Goal: Task Accomplishment & Management: Manage account settings

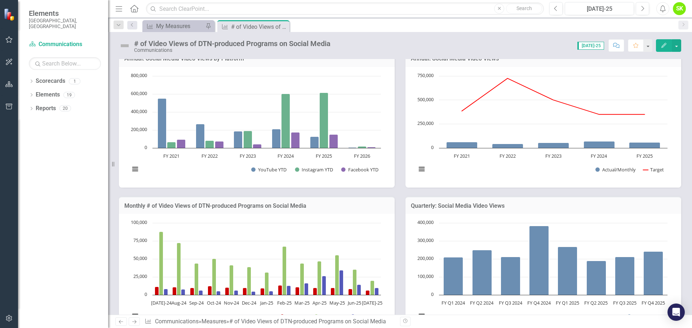
scroll to position [168, 0]
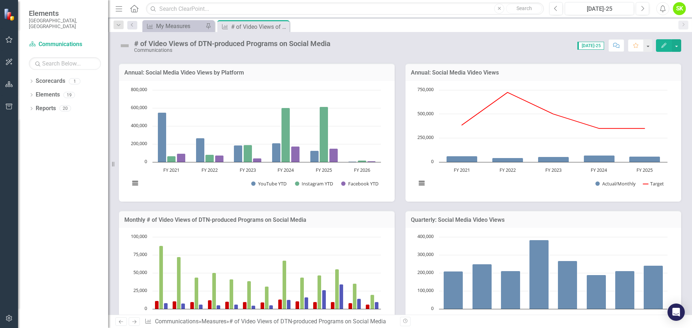
click at [216, 73] on h3 "Annual: Social Media Video Views by Platform" at bounding box center [256, 73] width 265 height 6
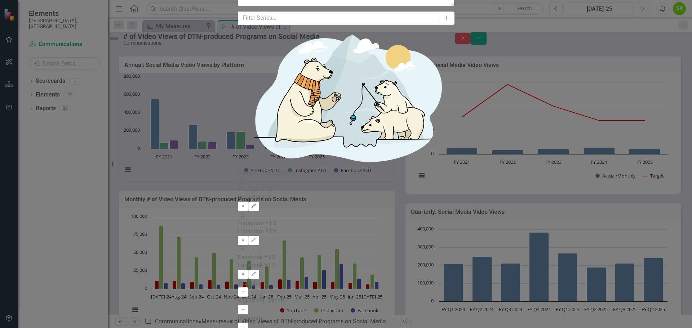
click at [256, 204] on icon "Edit" at bounding box center [253, 206] width 5 height 4
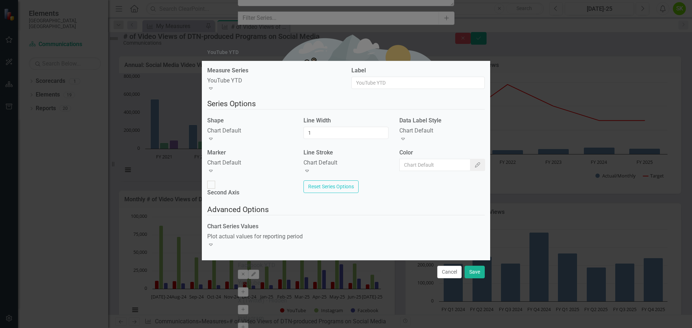
click at [449, 266] on button "Cancel" at bounding box center [449, 272] width 24 height 13
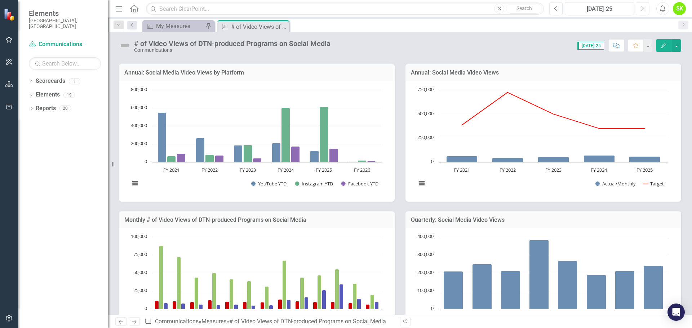
scroll to position [204, 0]
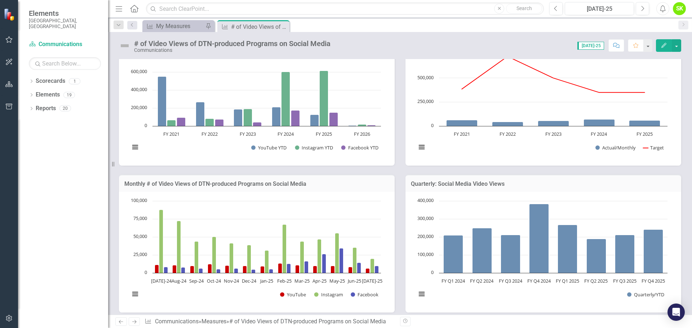
click at [251, 183] on h3 "Monthly # of Video Views of DTN-produced Programs on Social Media" at bounding box center [256, 184] width 265 height 6
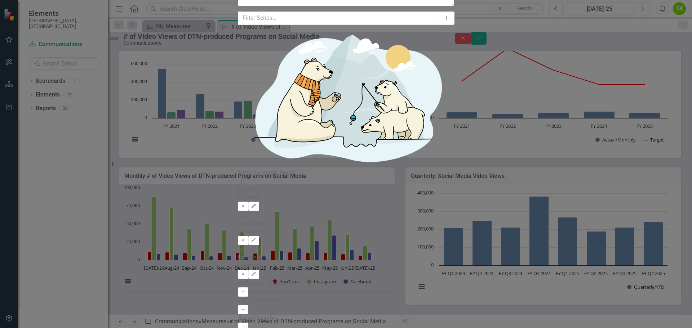
click at [256, 204] on icon "Edit" at bounding box center [253, 206] width 5 height 4
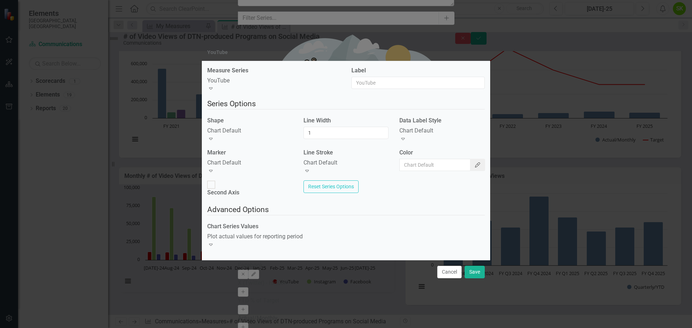
click at [470, 167] on button "Color Picker" at bounding box center [477, 165] width 15 height 12
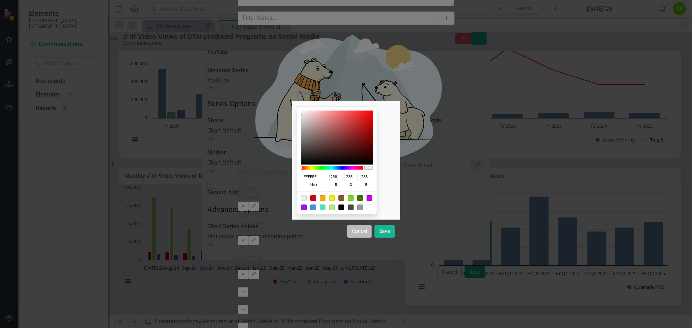
click at [362, 233] on button "Cancel" at bounding box center [359, 231] width 24 height 13
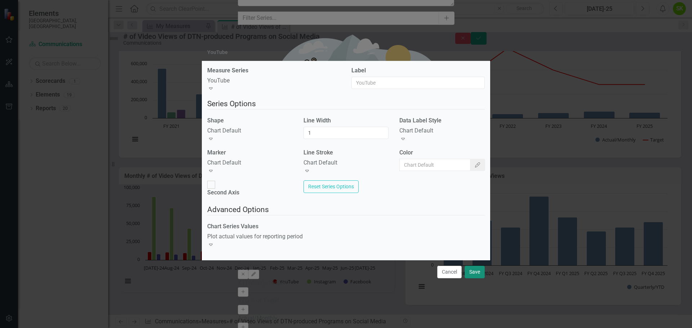
click at [473, 266] on button "Save" at bounding box center [474, 272] width 20 height 13
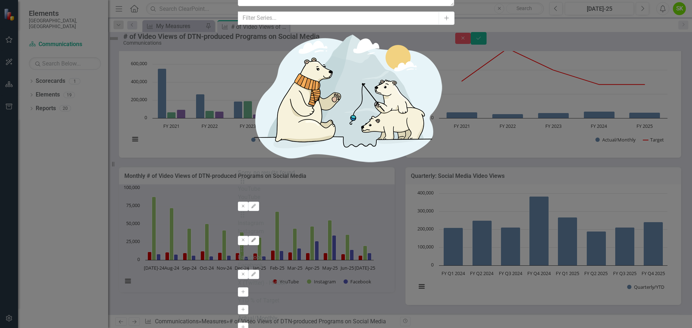
click at [256, 238] on icon "Edit" at bounding box center [253, 240] width 5 height 4
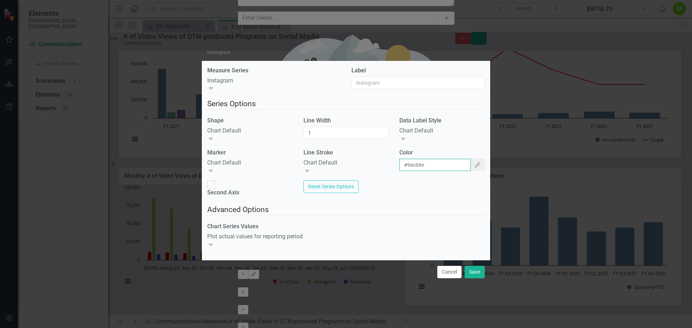
click at [429, 170] on input "#9ac66e" at bounding box center [434, 165] width 71 height 12
click at [470, 165] on button "Color Picker" at bounding box center [477, 165] width 15 height 12
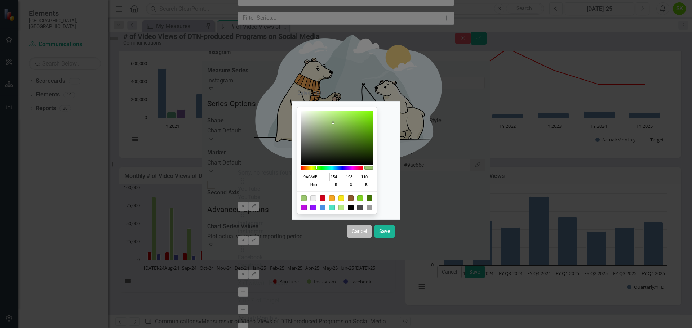
click at [360, 234] on button "Cancel" at bounding box center [359, 231] width 24 height 13
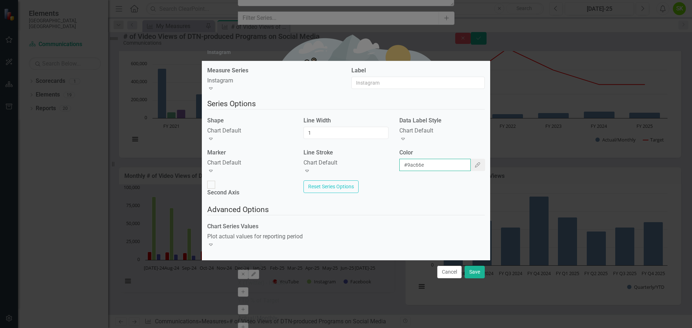
click at [425, 170] on input "#9ac66e" at bounding box center [434, 165] width 71 height 12
drag, startPoint x: 431, startPoint y: 167, endPoint x: 392, endPoint y: 167, distance: 39.3
click at [394, 167] on div "Color #9ac66e Color Picker" at bounding box center [442, 163] width 96 height 28
click at [471, 266] on button "Save" at bounding box center [474, 272] width 20 height 13
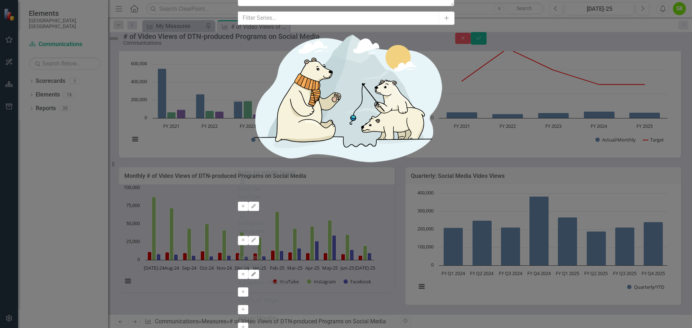
click at [256, 272] on icon "Edit" at bounding box center [253, 274] width 5 height 4
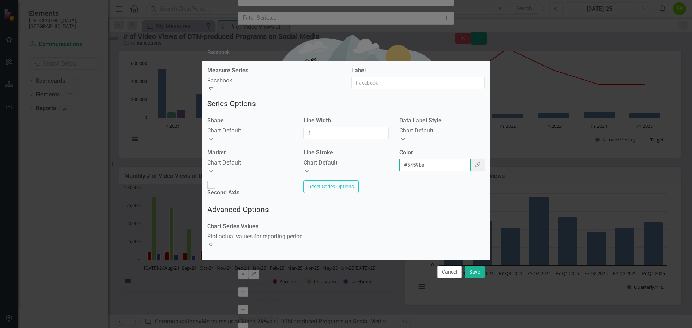
drag, startPoint x: 433, startPoint y: 169, endPoint x: 396, endPoint y: 166, distance: 36.9
click at [396, 166] on div "Color #5459ba Color Picker" at bounding box center [442, 163] width 96 height 28
click at [473, 266] on button "Save" at bounding box center [474, 272] width 20 height 13
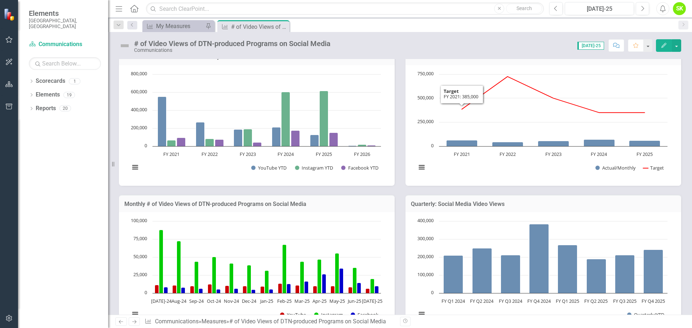
scroll to position [168, 0]
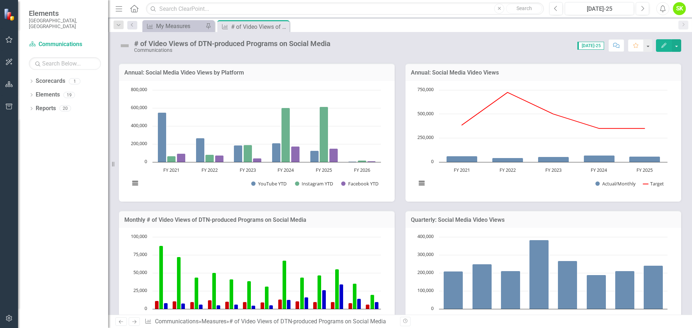
click at [478, 73] on h3 "Annual: Social Media Video Views" at bounding box center [543, 73] width 265 height 6
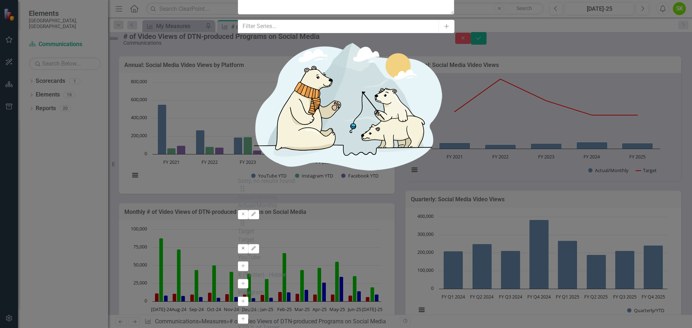
click at [246, 246] on icon "Remove" at bounding box center [242, 248] width 5 height 4
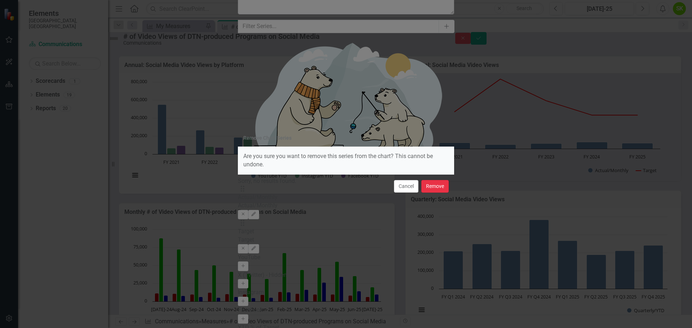
click at [434, 185] on button "Remove" at bounding box center [434, 186] width 27 height 13
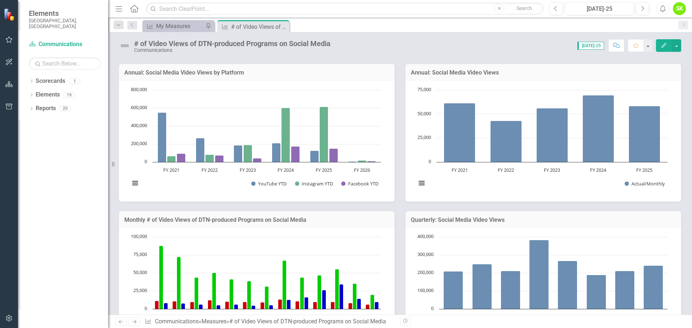
click at [454, 75] on h3 "Annual: Social Media Video Views" at bounding box center [543, 73] width 265 height 6
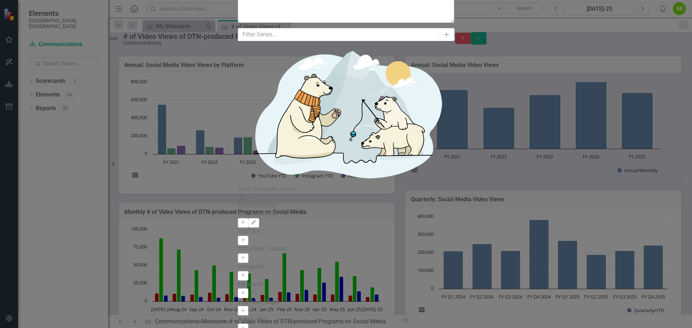
scroll to position [0, 0]
click at [246, 220] on icon "Remove" at bounding box center [242, 222] width 5 height 4
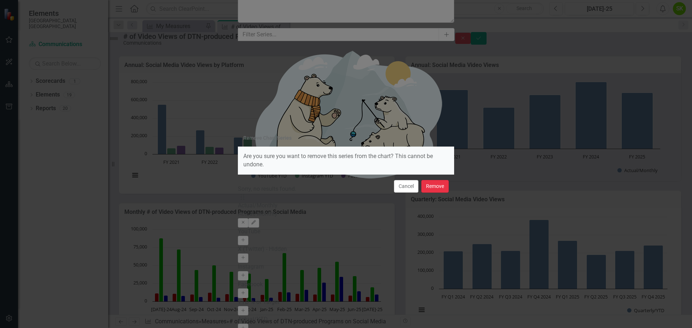
click at [428, 185] on button "Remove" at bounding box center [434, 186] width 27 height 13
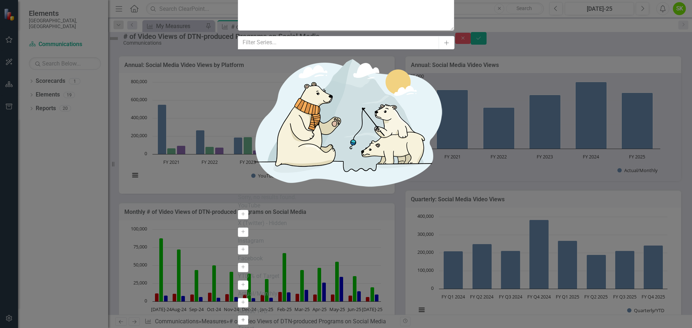
click at [246, 318] on icon "Activate" at bounding box center [242, 320] width 5 height 4
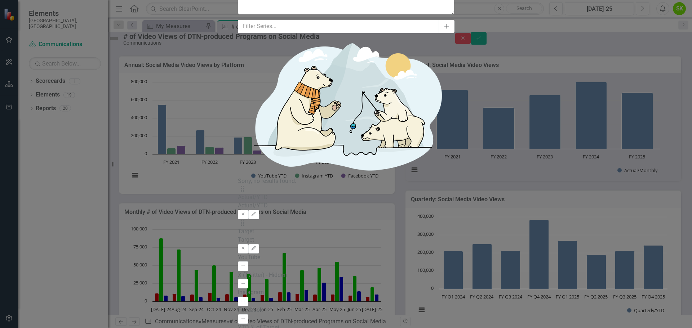
click at [246, 212] on icon "Remove" at bounding box center [242, 214] width 5 height 4
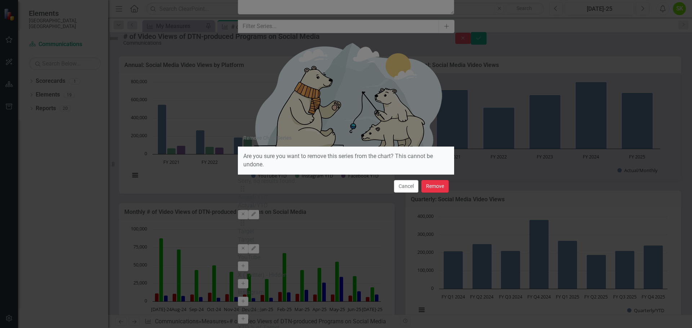
click at [436, 191] on button "Remove" at bounding box center [434, 186] width 27 height 13
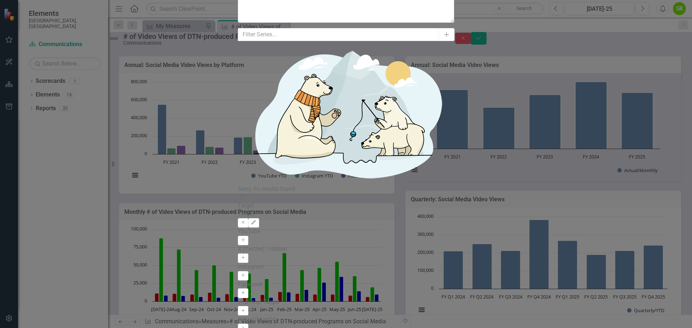
scroll to position [102, 0]
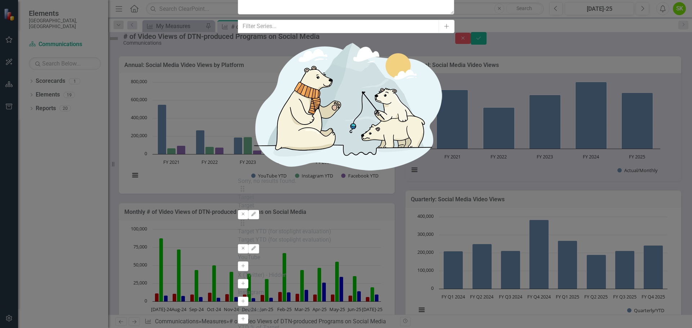
scroll to position [0, 0]
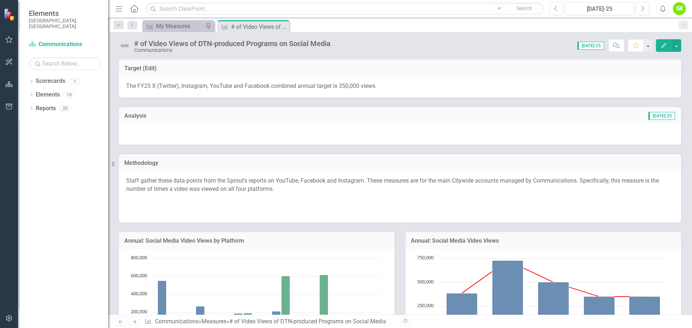
click at [574, 137] on div at bounding box center [400, 134] width 562 height 21
click at [575, 137] on div at bounding box center [400, 134] width 562 height 21
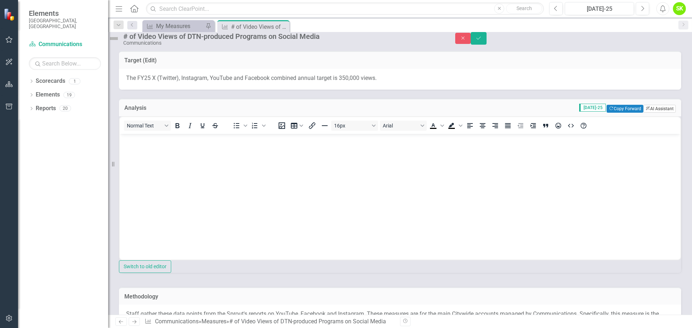
click at [650, 113] on button "ClearPoint AI AI Assistant" at bounding box center [659, 109] width 32 height 8
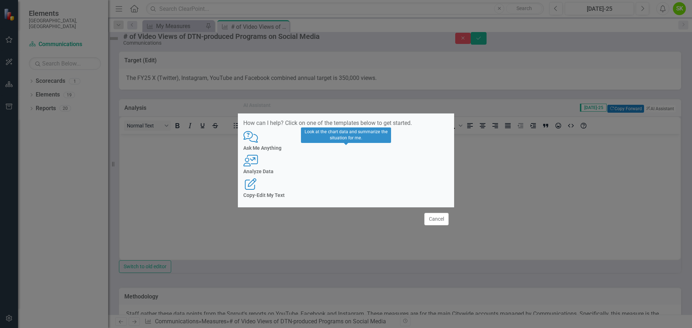
click at [353, 160] on div "User with Chart Analyze Data" at bounding box center [345, 165] width 205 height 20
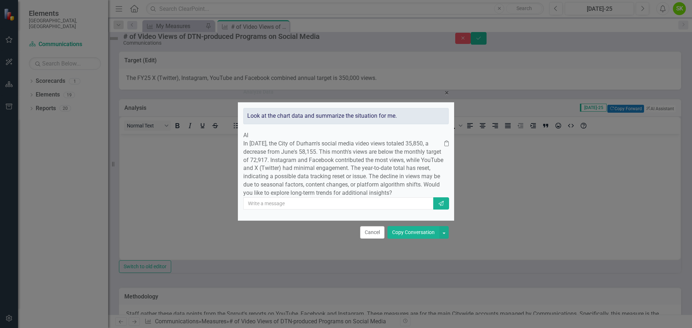
click at [421, 239] on button "Copy Conversation" at bounding box center [413, 232] width 52 height 13
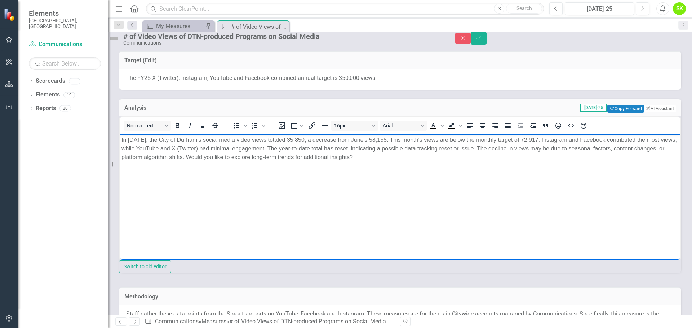
drag, startPoint x: 413, startPoint y: 156, endPoint x: 240, endPoint y: 157, distance: 172.9
click at [240, 157] on p "In July 2025, the City of Durham's social media video views totaled 35,850, a d…" at bounding box center [399, 148] width 557 height 26
drag, startPoint x: 192, startPoint y: 147, endPoint x: 227, endPoint y: 147, distance: 34.9
click at [227, 147] on p "In July 2025, the City of Durham's social media video views totaled 35,850, a d…" at bounding box center [399, 148] width 557 height 26
click at [220, 157] on p "In July 2025, the City of Durham's social media video views totaled 35,850, a d…" at bounding box center [399, 148] width 557 height 26
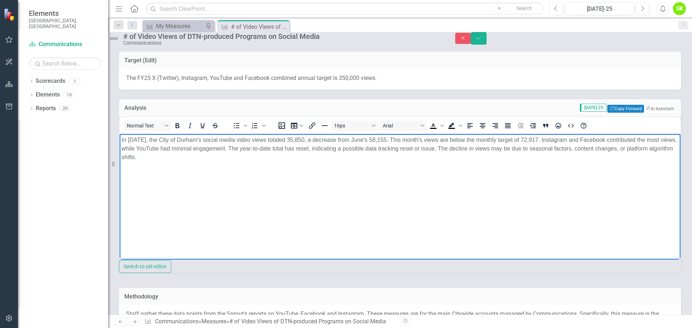
click at [160, 154] on p "In July 2025, the City of Durham's social media video views totaled 35,850, a d…" at bounding box center [399, 148] width 557 height 26
click at [230, 148] on p "In July 2025, the City of Durham's social media video views totaled 35,850, a d…" at bounding box center [399, 148] width 557 height 26
click at [179, 159] on p "In July 2025, the City of Durham's social media video views totaled 35,850, a d…" at bounding box center [399, 148] width 557 height 26
click at [259, 145] on p "In July 2025, the City of Durham's social media video views totaled 35,850, a d…" at bounding box center [399, 148] width 557 height 26
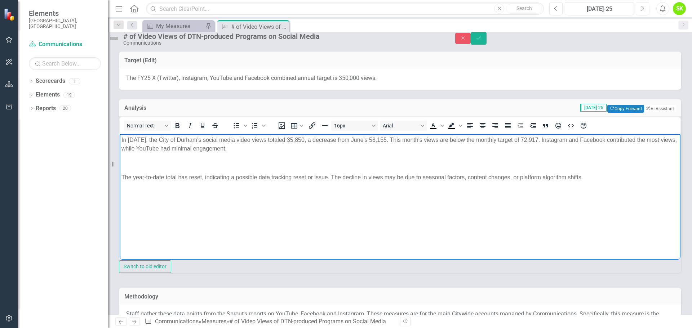
click at [272, 147] on p "In July 2025, the City of Durham's social media video views totaled 35,850, a d…" at bounding box center [399, 143] width 557 height 17
click at [273, 149] on p "In July 2025, the City of Durham's social media video views totaled 35,850, a d…" at bounding box center [399, 143] width 557 height 17
click at [269, 176] on p "The year-to-date total has reset, indicating a possible data tracking reset or …" at bounding box center [399, 177] width 557 height 9
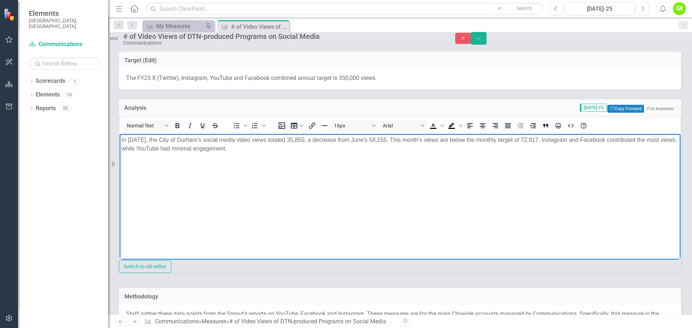
click at [290, 148] on p "In July 2025, the City of Durham's social media video views totaled 35,850, a d…" at bounding box center [399, 143] width 557 height 17
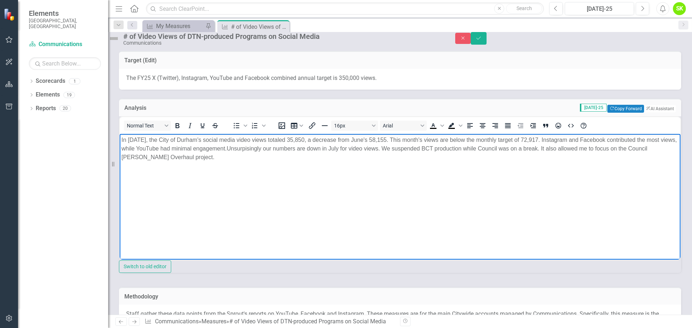
click at [260, 145] on p "In July 2025, the City of Durham's social media video views totaled 35,850, a d…" at bounding box center [399, 148] width 557 height 26
click at [457, 148] on p "In July 2025, the City of Durham's social media video views totaled 35,850, a d…" at bounding box center [399, 148] width 557 height 26
click at [464, 184] on p "Rich Text Area. Press ALT-0 for help." at bounding box center [399, 186] width 557 height 9
click at [639, 146] on p "In July 2025, the City of Durham's social media video views totaled 35,850, a d…" at bounding box center [399, 148] width 557 height 26
click at [267, 184] on p "Rich Text Area. Press ALT-0 for help." at bounding box center [399, 186] width 557 height 9
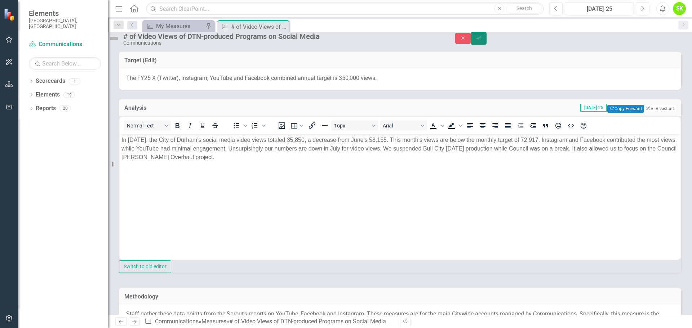
click at [482, 41] on icon "Save" at bounding box center [478, 38] width 6 height 5
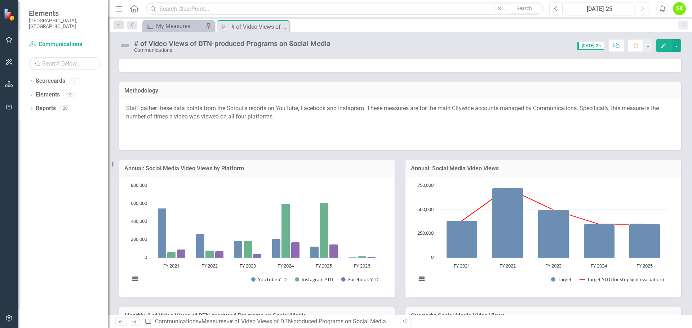
scroll to position [99, 0]
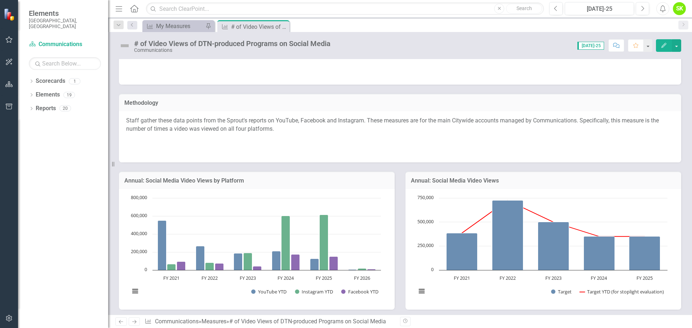
click at [451, 183] on h3 "Annual: Social Media Video Views" at bounding box center [543, 181] width 265 height 6
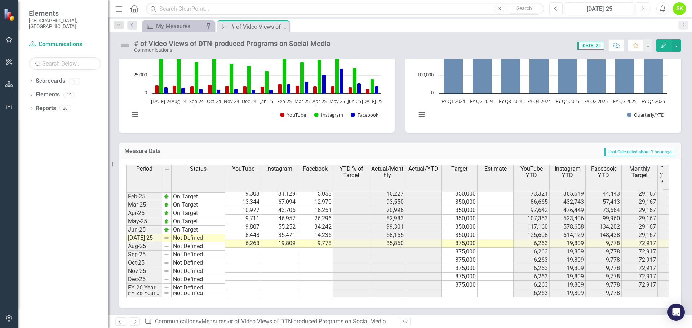
scroll to position [423, 0]
click at [462, 289] on td at bounding box center [459, 293] width 36 height 8
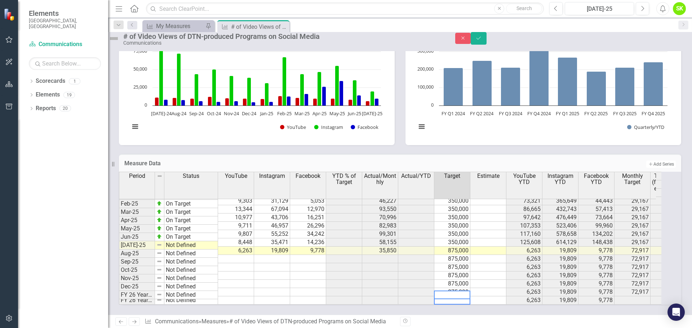
click at [465, 288] on td "875,000" at bounding box center [452, 292] width 36 height 8
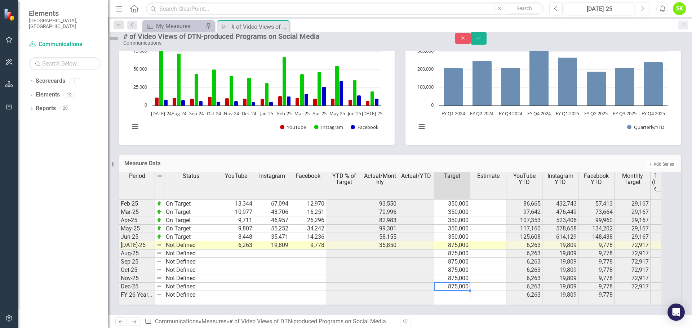
drag, startPoint x: 477, startPoint y: 283, endPoint x: 477, endPoint y: 289, distance: 5.4
click at [119, 289] on div "Period Status YouTube Instagram Facebook YTD % of Target Actual/Monthly Actual/…" at bounding box center [119, 185] width 0 height 243
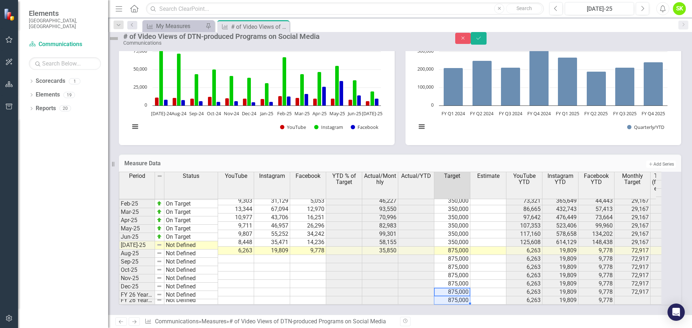
click at [496, 288] on td at bounding box center [488, 292] width 36 height 8
click at [482, 41] on icon "Save" at bounding box center [478, 38] width 6 height 5
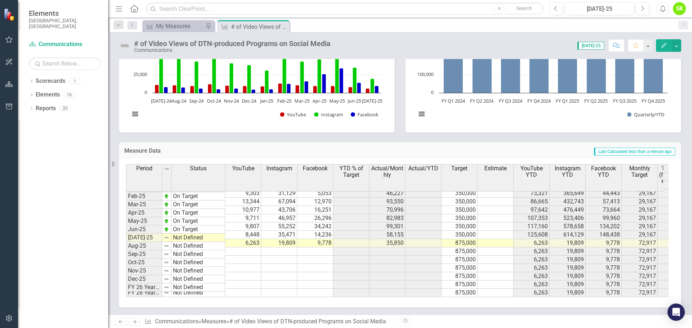
click at [359, 264] on td at bounding box center [351, 268] width 36 height 8
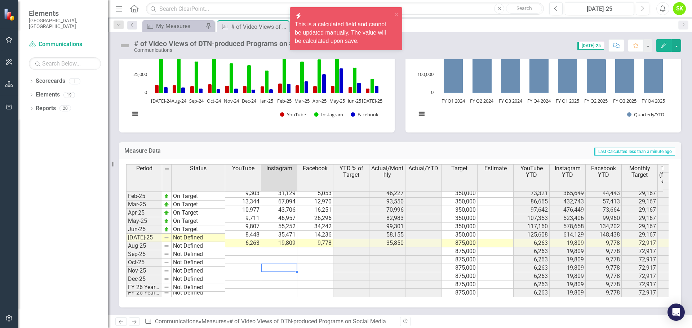
click at [295, 264] on td at bounding box center [279, 268] width 36 height 8
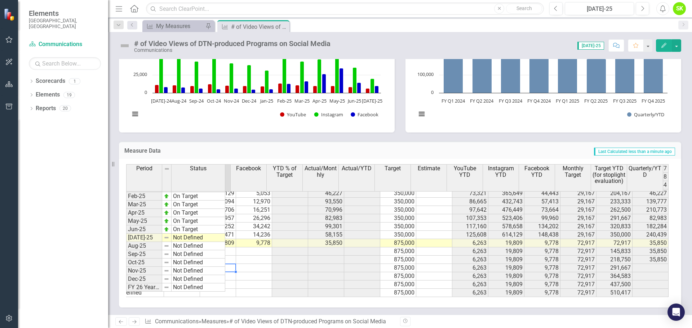
scroll to position [364, 0]
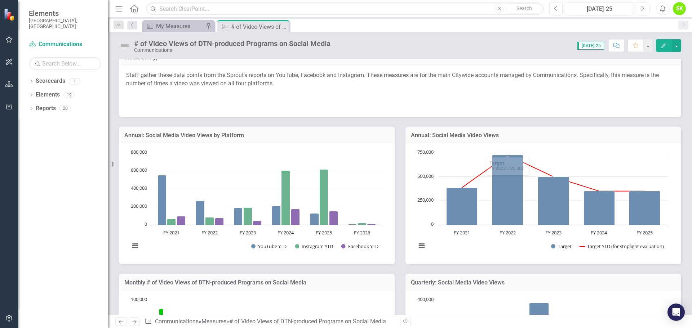
click at [464, 136] on h3 "Annual: Social Media Video Views" at bounding box center [543, 135] width 265 height 6
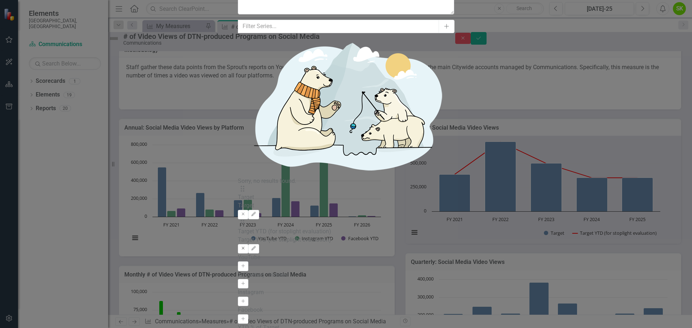
click at [246, 246] on icon "Remove" at bounding box center [242, 248] width 5 height 4
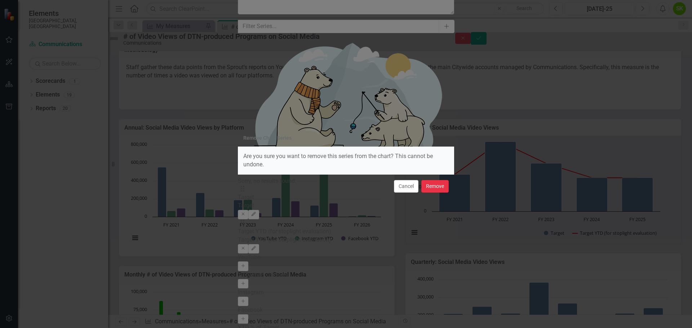
click at [434, 186] on button "Remove" at bounding box center [434, 186] width 27 height 13
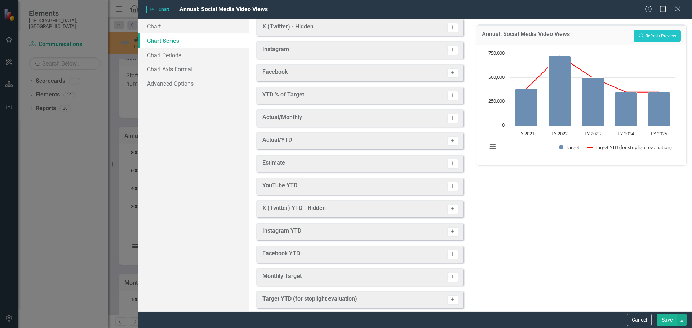
scroll to position [102, 0]
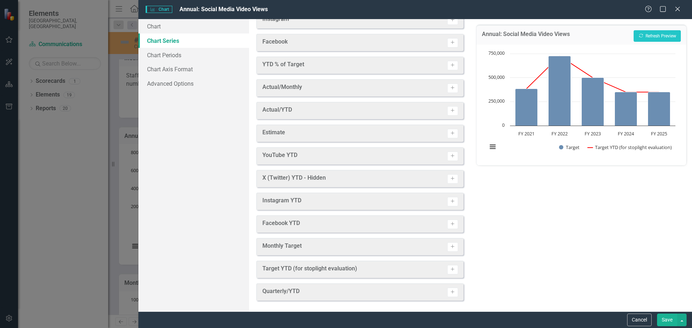
click at [663, 321] on button "Save" at bounding box center [667, 320] width 20 height 13
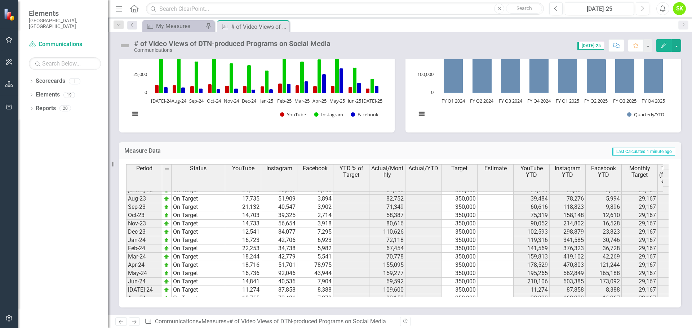
scroll to position [148, 0]
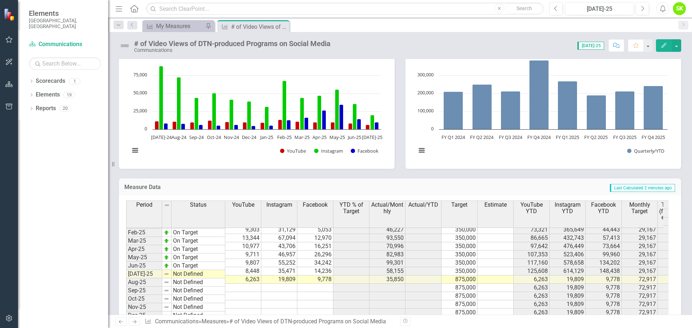
click at [352, 209] on span "YTD % of Target" at bounding box center [351, 208] width 33 height 13
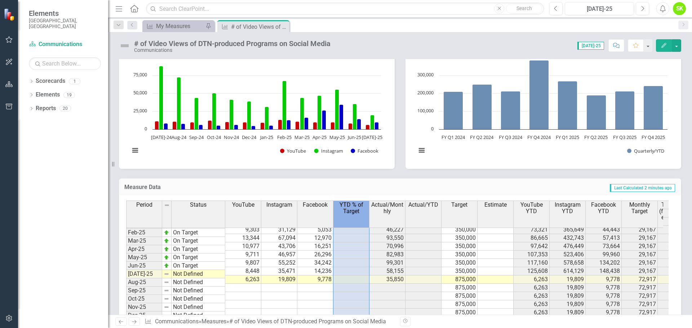
click at [352, 209] on span "YTD % of Target" at bounding box center [351, 208] width 33 height 13
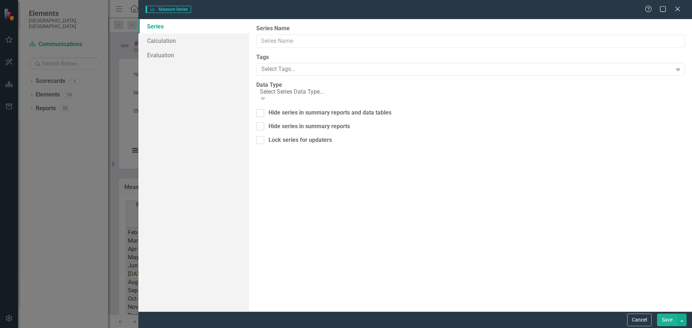
type input "YTD % of Target"
click at [168, 43] on link "Calculation" at bounding box center [193, 40] width 111 height 14
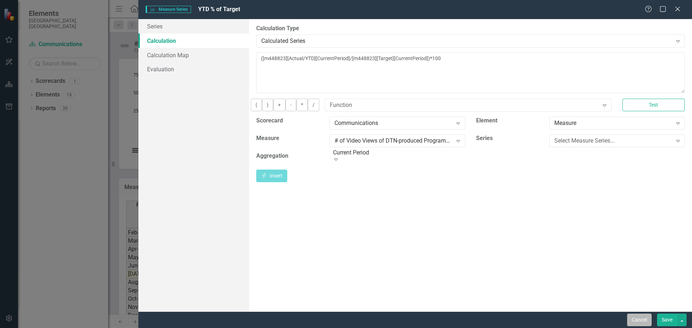
click at [640, 322] on button "Cancel" at bounding box center [639, 320] width 24 height 13
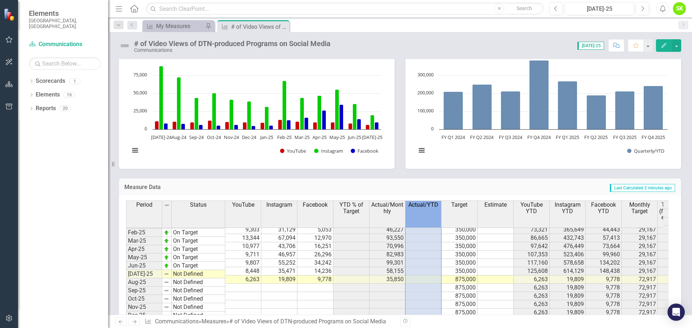
click at [422, 207] on span "Actual/YTD" at bounding box center [423, 205] width 30 height 6
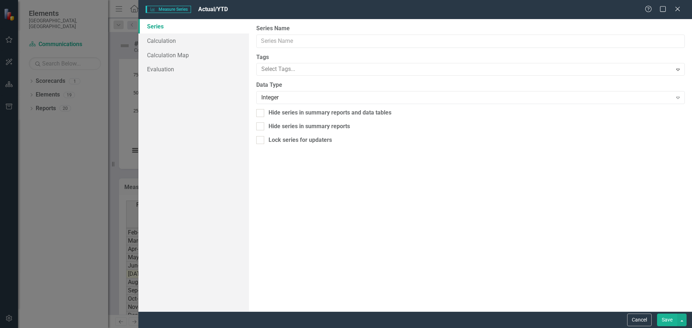
type input "Actual/YTD"
click at [165, 46] on link "Calculation" at bounding box center [193, 40] width 111 height 14
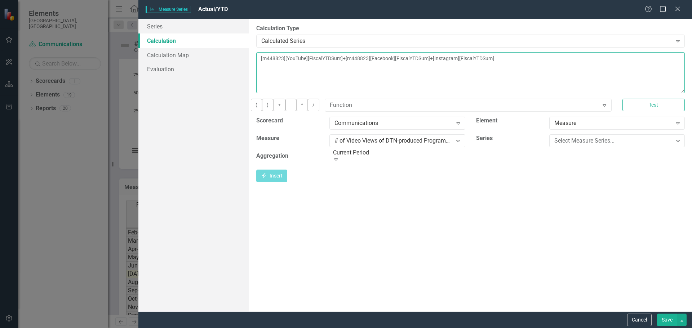
click at [564, 60] on textarea "[m448823][YouTube][FiscalYTDSum]+[m448823][Facebook][FiscalYTDSum]+[Instagram][…" at bounding box center [470, 72] width 428 height 41
click at [586, 145] on div "Select Measure Series..." at bounding box center [613, 141] width 118 height 8
click at [665, 319] on button "Save" at bounding box center [667, 320] width 20 height 13
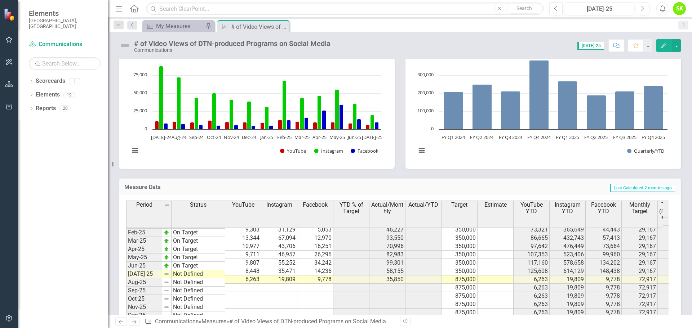
click at [665, 44] on icon "button" at bounding box center [663, 45] width 5 height 5
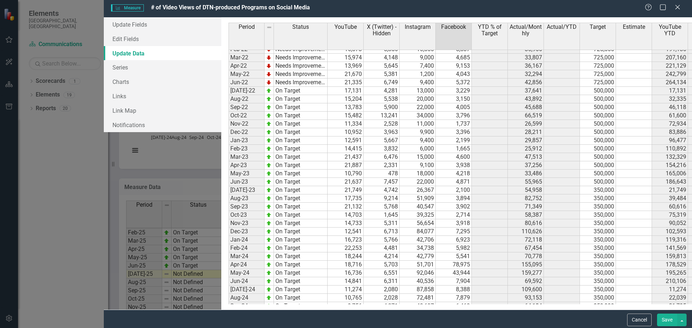
scroll to position [0, 0]
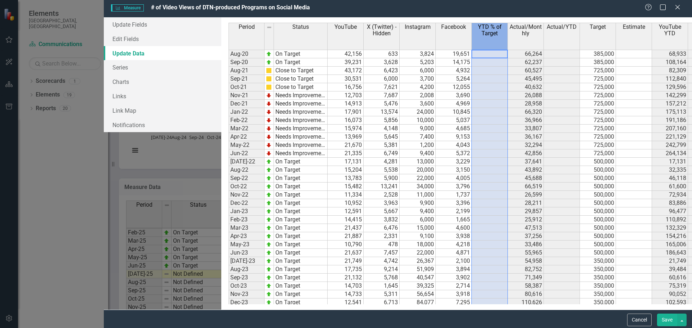
click at [473, 31] on span "YTD % of Target" at bounding box center [489, 30] width 33 height 13
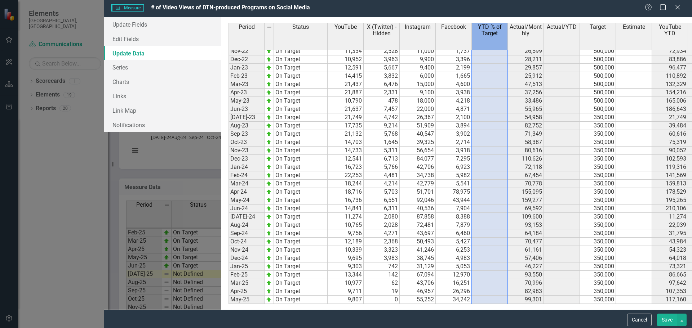
scroll to position [215, 0]
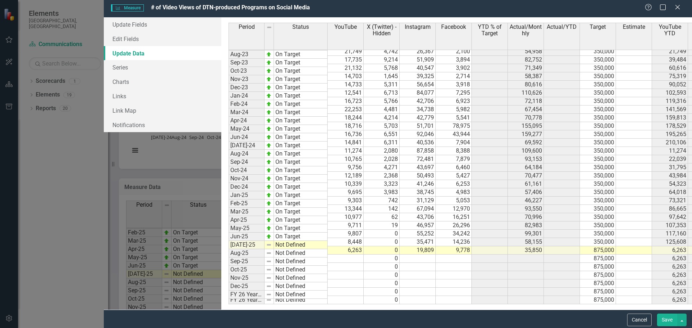
click at [667, 321] on button "Save" at bounding box center [667, 320] width 20 height 13
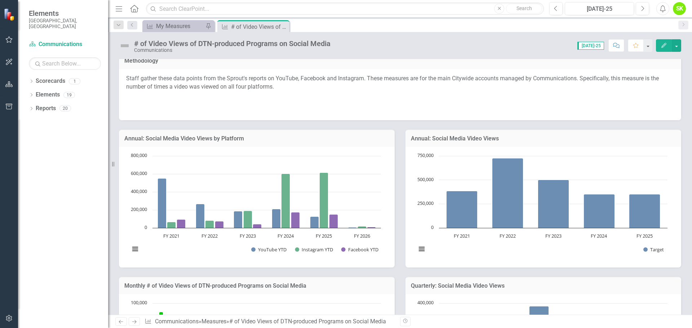
scroll to position [171, 0]
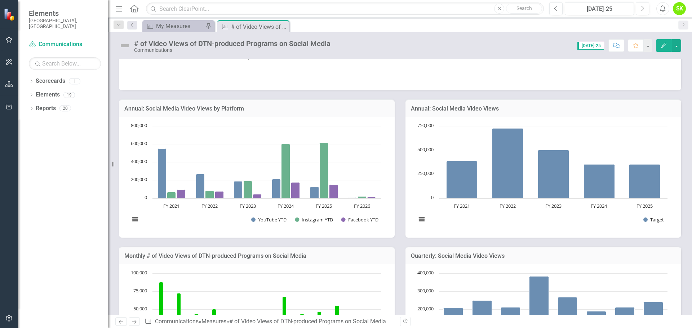
click at [448, 109] on h3 "Annual: Social Media Video Views" at bounding box center [543, 109] width 265 height 6
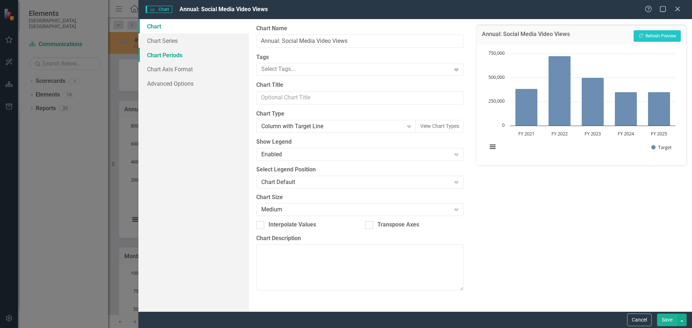
click at [160, 54] on link "Chart Periods" at bounding box center [193, 55] width 111 height 14
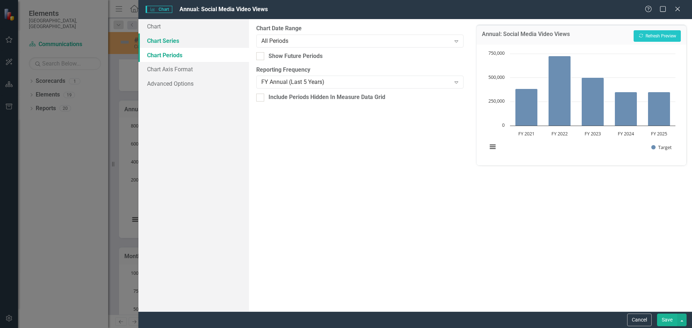
click at [158, 41] on link "Chart Series" at bounding box center [193, 40] width 111 height 14
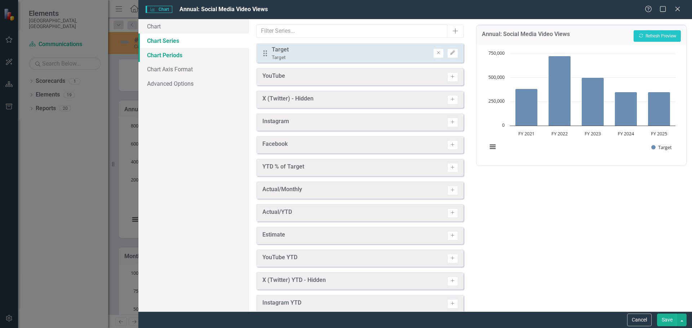
click at [168, 55] on link "Chart Periods" at bounding box center [193, 55] width 111 height 14
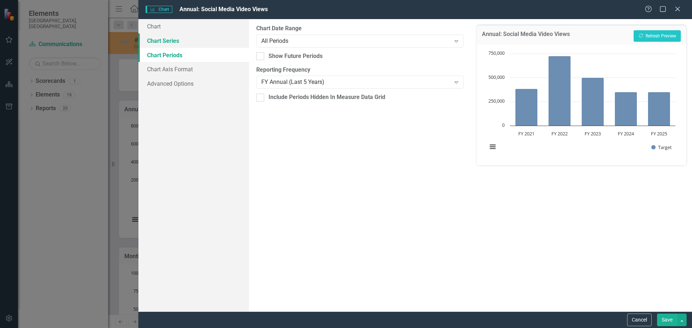
click at [166, 44] on link "Chart Series" at bounding box center [193, 40] width 111 height 14
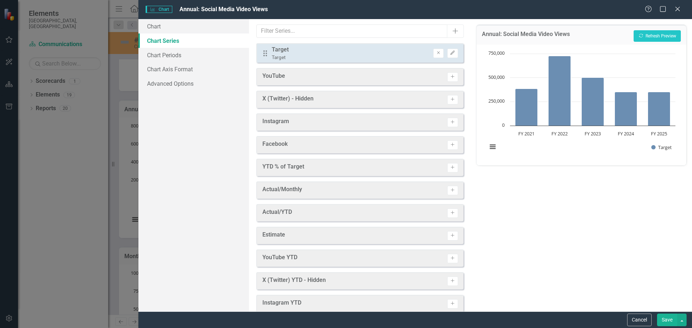
click at [636, 318] on button "Cancel" at bounding box center [639, 320] width 24 height 13
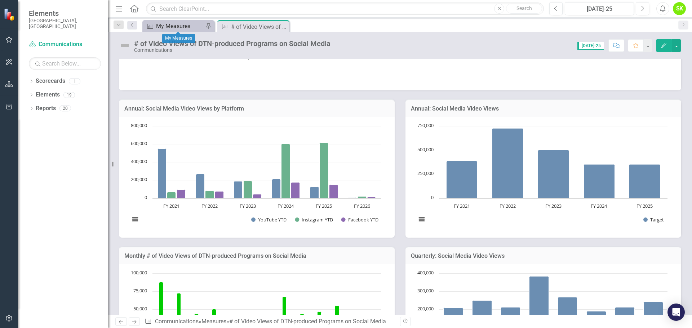
click at [179, 30] on div "My Measures" at bounding box center [180, 26] width 48 height 9
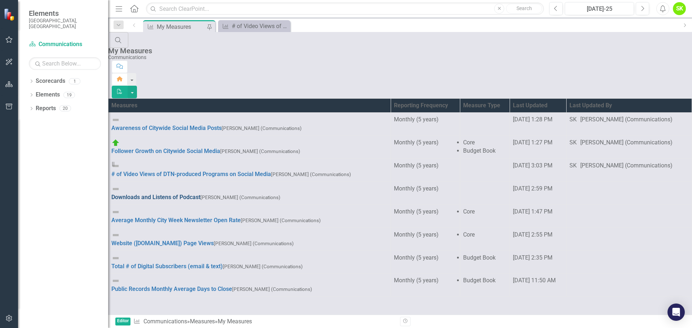
click at [170, 194] on link "Downloads and Listens of Podcast" at bounding box center [155, 197] width 89 height 7
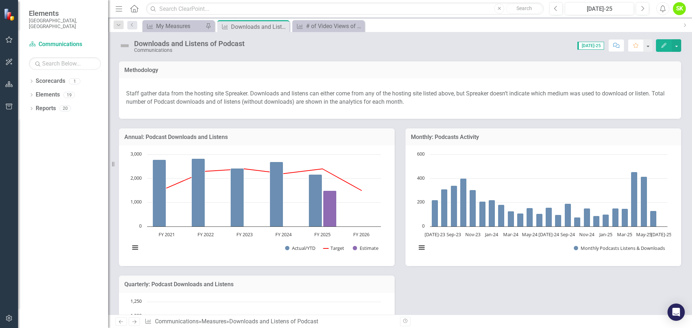
scroll to position [108, 0]
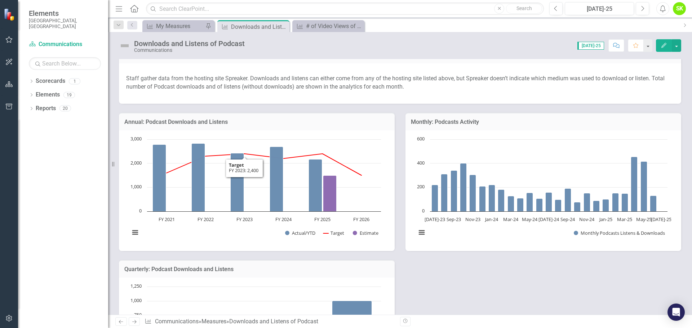
click at [214, 124] on h3 "Annual: Podcast Downloads and Listens" at bounding box center [256, 122] width 265 height 6
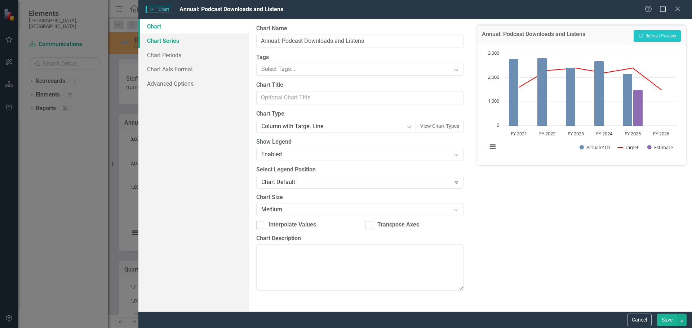
click at [166, 39] on link "Chart Series" at bounding box center [193, 40] width 111 height 14
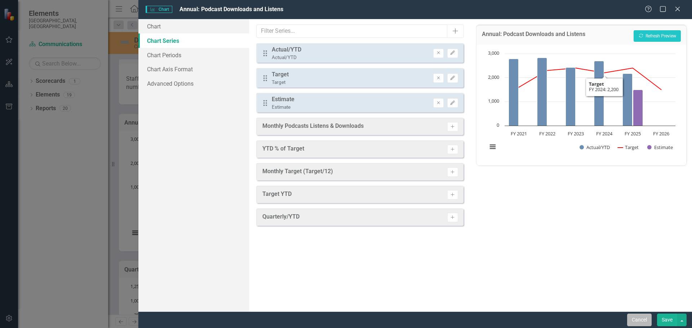
click at [648, 321] on button "Cancel" at bounding box center [639, 320] width 24 height 13
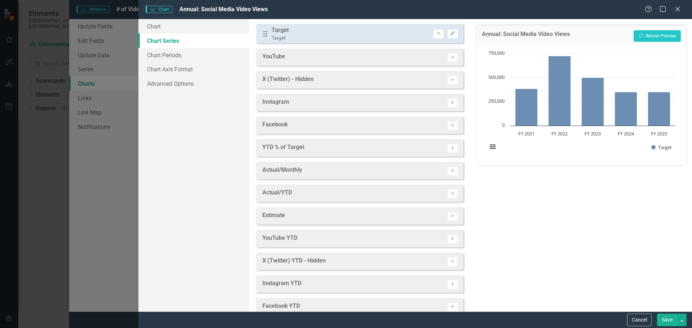
scroll to position [36, 0]
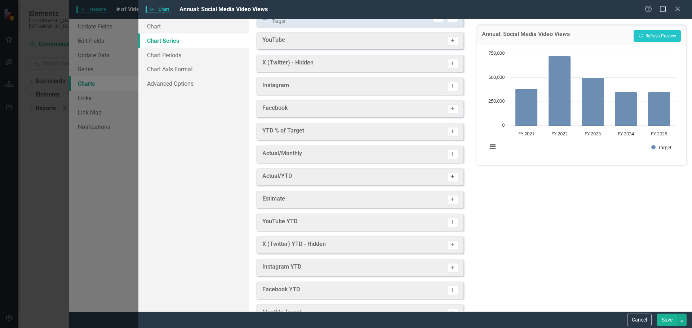
click at [451, 176] on icon "button" at bounding box center [453, 177] width 4 height 4
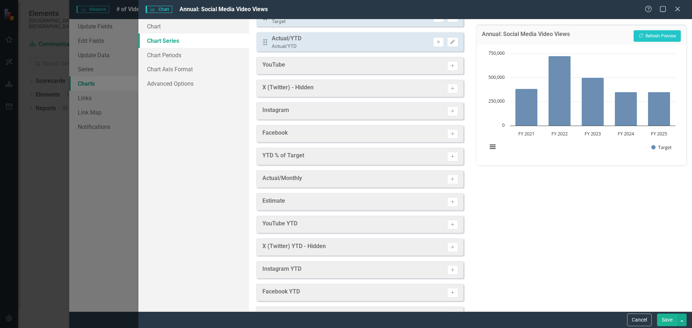
scroll to position [0, 0]
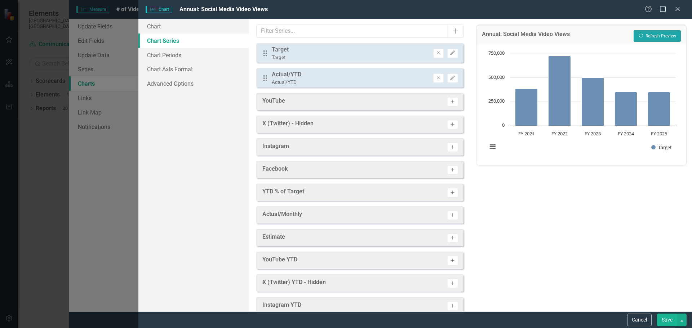
click at [648, 37] on button "Recalculate Refresh Preview" at bounding box center [656, 36] width 47 height 12
click at [435, 54] on icon "Remove" at bounding box center [437, 53] width 5 height 4
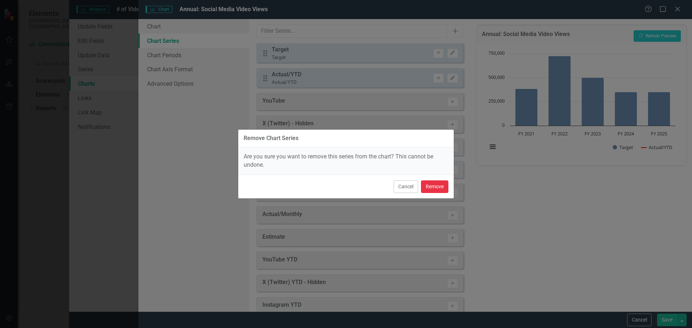
click at [431, 185] on button "Remove" at bounding box center [434, 186] width 27 height 13
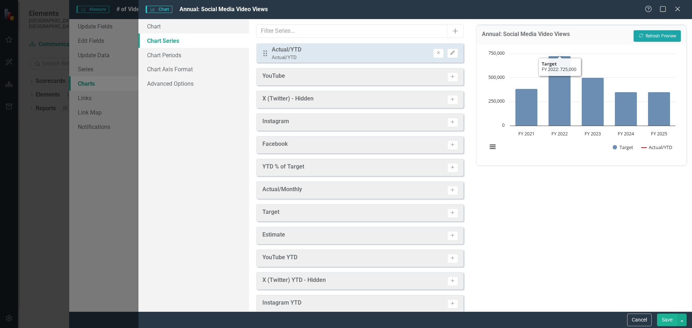
click at [655, 34] on button "Recalculate Refresh Preview" at bounding box center [656, 36] width 47 height 12
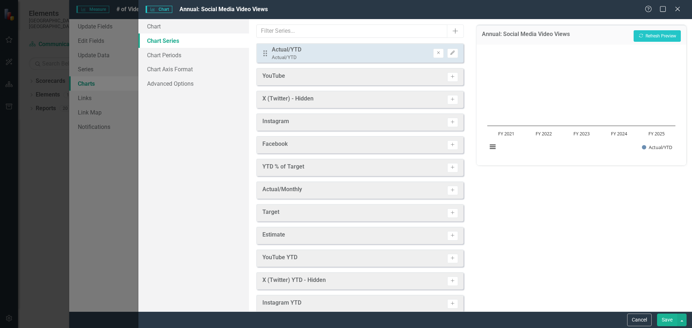
click at [662, 320] on button "Save" at bounding box center [667, 320] width 20 height 13
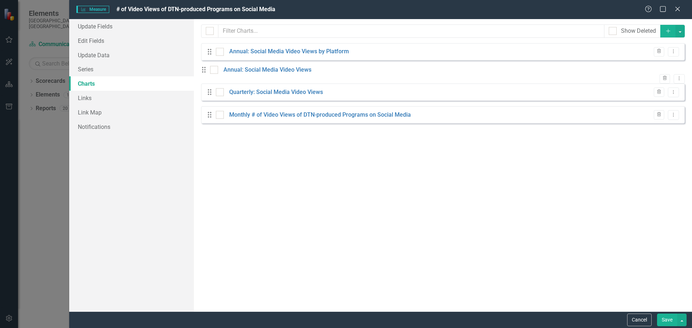
click at [668, 322] on button "Save" at bounding box center [667, 320] width 20 height 13
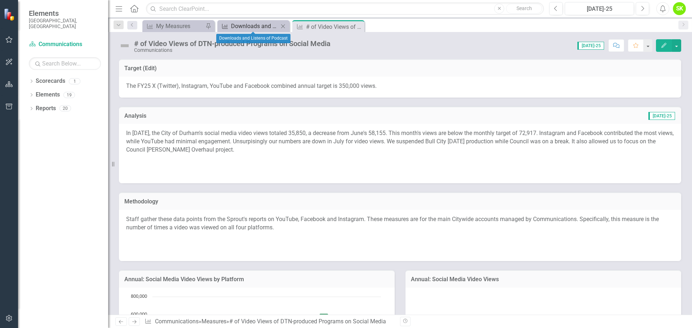
click at [243, 24] on div "Downloads and Listens of Podcast" at bounding box center [255, 26] width 48 height 9
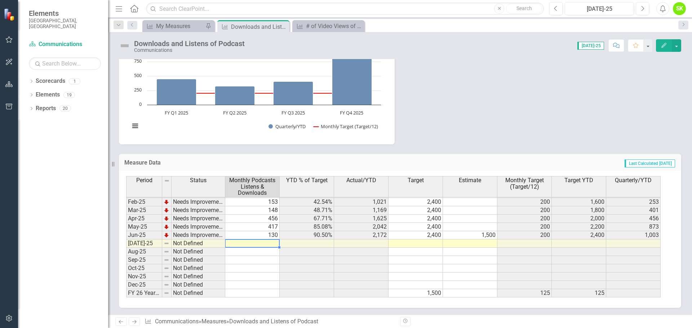
click at [274, 246] on tbody "Oct-23 Needs Improvement 402 58.00% 1,276 2,200 183 733 402 Nov-23 Needs Improv…" at bounding box center [393, 181] width 534 height 232
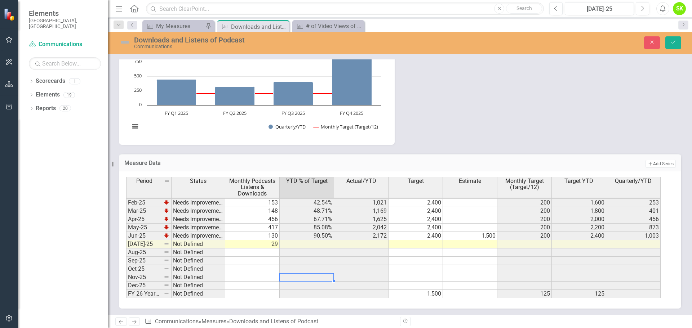
click at [312, 278] on td at bounding box center [306, 277] width 54 height 8
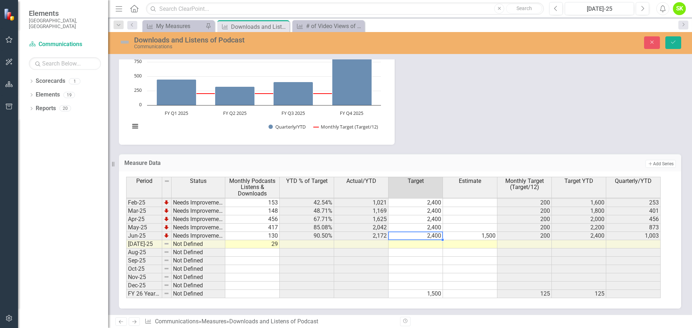
click at [435, 237] on td "2,400" at bounding box center [415, 236] width 54 height 8
drag, startPoint x: 442, startPoint y: 240, endPoint x: 438, endPoint y: 292, distance: 52.4
click at [126, 292] on div "Period Status Monthly Podcasts Listens & Downloads YTD % of Target Actual/YTD T…" at bounding box center [126, 188] width 0 height 237
type textarea "2400"
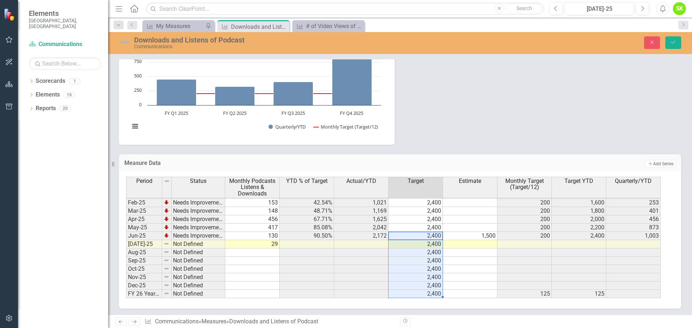
click at [483, 234] on td "1,500" at bounding box center [470, 236] width 54 height 8
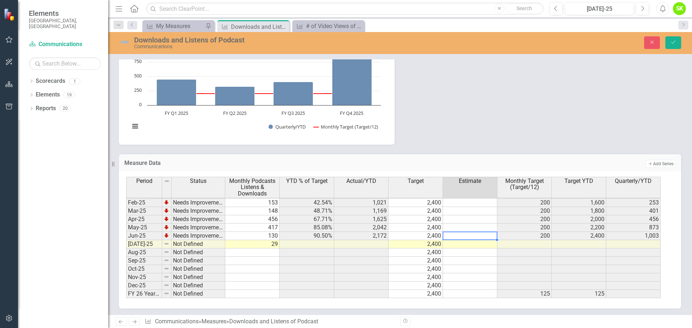
click at [478, 251] on td at bounding box center [470, 253] width 54 height 8
click at [675, 43] on icon "Save" at bounding box center [673, 42] width 6 height 5
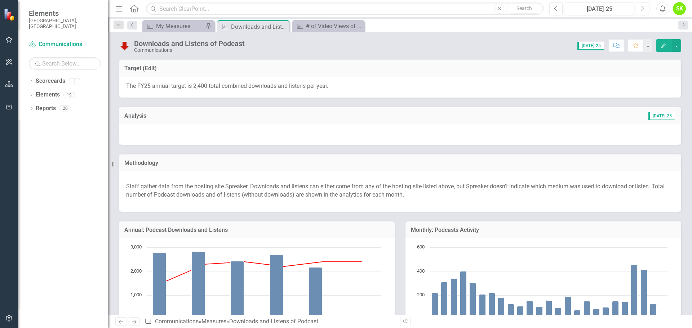
click at [436, 134] on div at bounding box center [400, 134] width 562 height 21
click at [437, 134] on div at bounding box center [400, 134] width 562 height 21
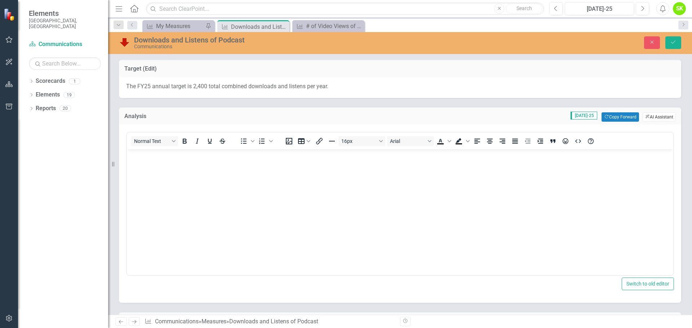
click at [649, 114] on button "ClearPoint AI AI Assistant" at bounding box center [658, 116] width 33 height 9
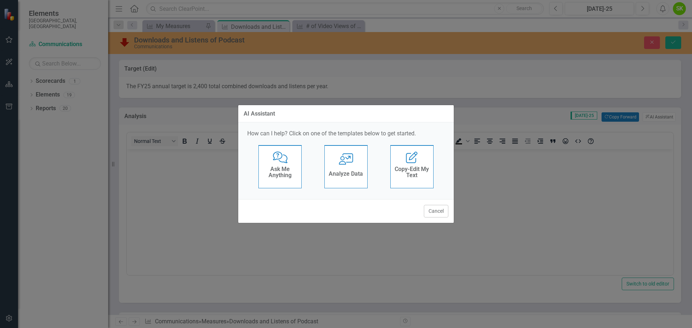
click at [355, 178] on div "Analyze Data" at bounding box center [345, 175] width 34 height 12
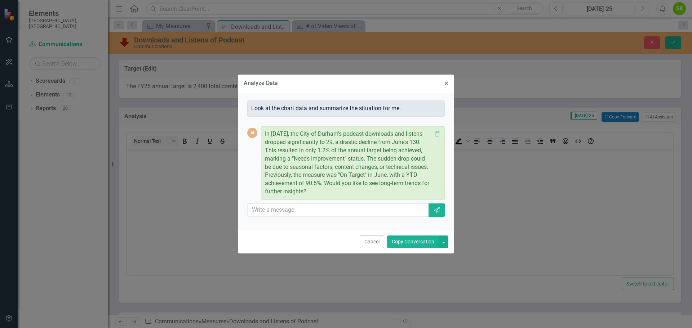
click at [412, 240] on button "Copy Conversation" at bounding box center [413, 242] width 52 height 13
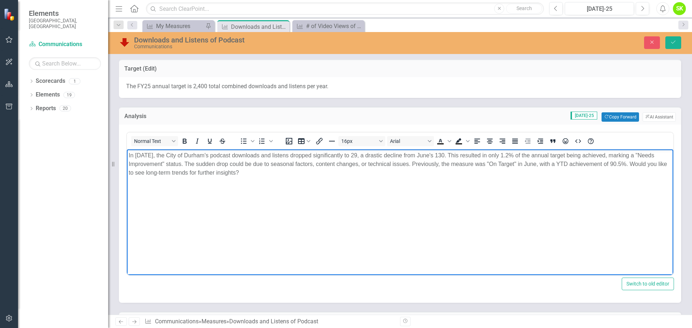
drag, startPoint x: 250, startPoint y: 173, endPoint x: 631, endPoint y: 167, distance: 381.1
click at [632, 166] on p "In July 2025, the City of Durham's podcast downloads and listens dropped signif…" at bounding box center [400, 164] width 542 height 26
click at [235, 167] on p "In July 2025, the City of Durham's podcast downloads and listens dropped signif…" at bounding box center [400, 159] width 542 height 17
click at [231, 162] on p "In July 2025, the City of Durham's podcast downloads and listens dropped signif…" at bounding box center [400, 159] width 542 height 17
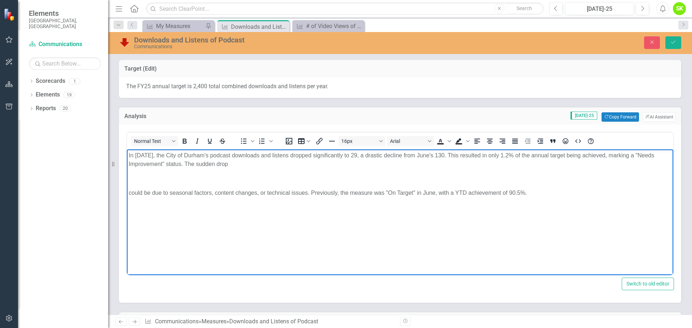
click at [239, 164] on p "In July 2025, the City of Durham's podcast downloads and listens dropped signif…" at bounding box center [400, 159] width 542 height 17
click at [229, 160] on p "In July 2025, the City of Durham's podcast downloads and listens dropped signif…" at bounding box center [400, 159] width 542 height 17
click at [256, 191] on p "could be due to seasonal factors, content changes, or technical issues. Previou…" at bounding box center [400, 193] width 542 height 9
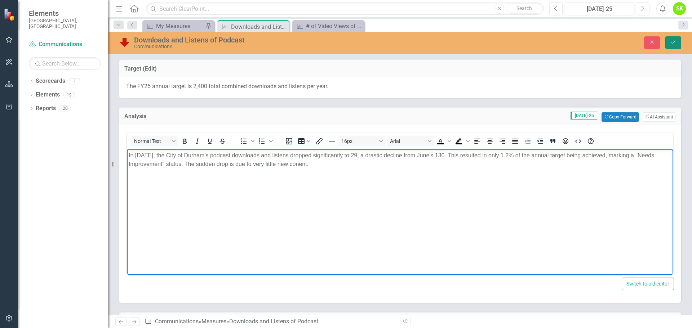
click at [671, 44] on icon "Save" at bounding box center [673, 42] width 6 height 5
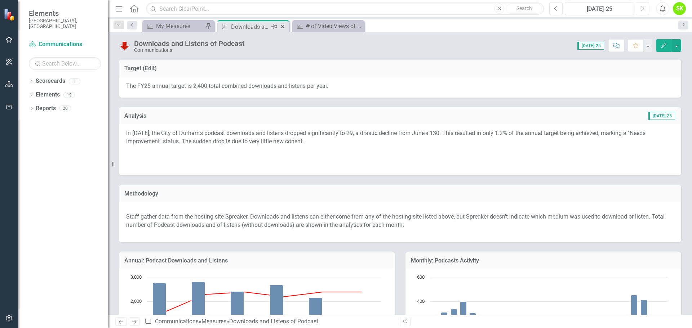
click at [281, 27] on icon "Close" at bounding box center [282, 27] width 7 height 6
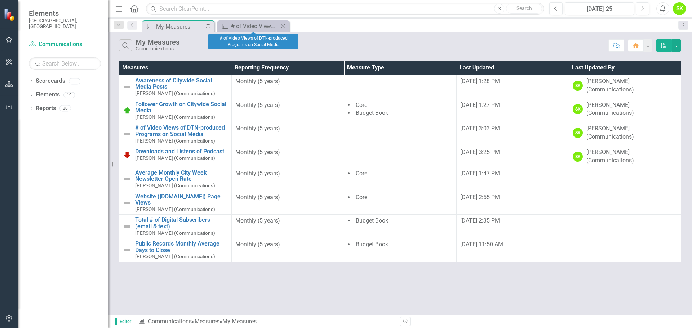
click at [283, 26] on icon at bounding box center [283, 26] width 4 height 4
